Goal: Task Accomplishment & Management: Manage account settings

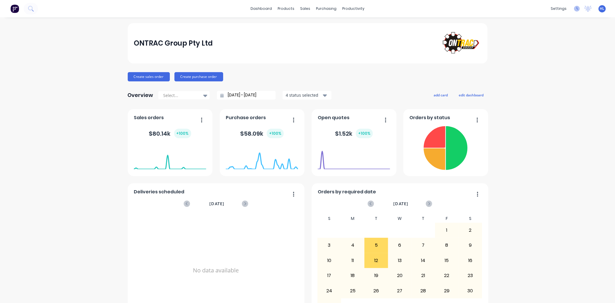
click at [574, 10] on icon at bounding box center [577, 9] width 6 height 6
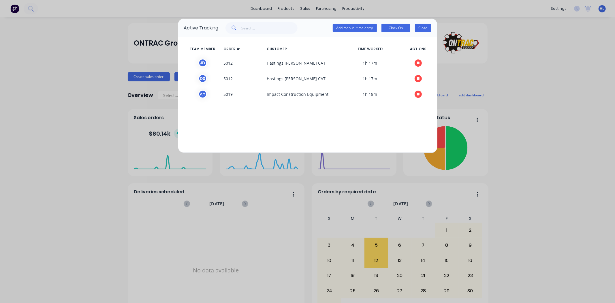
click at [430, 26] on button "Close" at bounding box center [423, 28] width 16 height 9
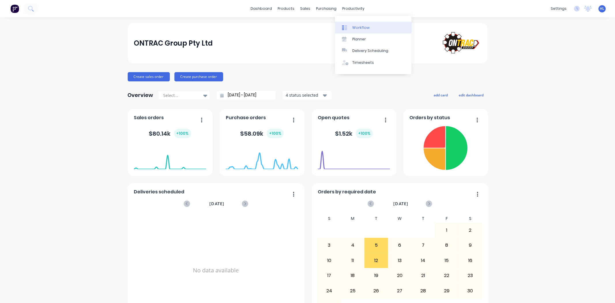
click at [368, 29] on link "Workflow" at bounding box center [373, 28] width 76 height 12
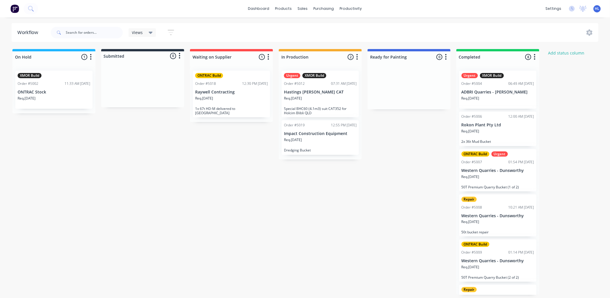
click at [223, 139] on div "On Hold 1 Status colour #1FB6FF hex #1FB6FF Save Cancel Notifications Email SMS…" at bounding box center [351, 172] width 711 height 246
click at [264, 139] on div "On Hold 1 Status colour #1FB6FF hex #1FB6FF Save Cancel Notifications Email SMS…" at bounding box center [351, 172] width 711 height 246
click at [127, 113] on div "On Hold 1 Status colour #1FB6FF hex #1FB6FF Save Cancel Notifications Email SMS…" at bounding box center [351, 172] width 711 height 246
click at [164, 178] on div "On Hold 1 Status colour #1FB6FF hex #1FB6FF Save Cancel Notifications Email SMS…" at bounding box center [351, 172] width 711 height 246
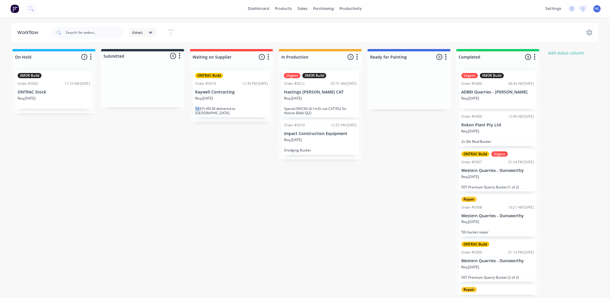
click at [192, 150] on div "On Hold 1 Status colour #1FB6FF hex #1FB6FF Save Cancel Notifications Email SMS…" at bounding box center [351, 172] width 711 height 246
click at [185, 132] on div "On Hold 1 Status colour #1FB6FF hex #1FB6FF Save Cancel Notifications Email SMS…" at bounding box center [351, 172] width 711 height 246
